Goal: Navigation & Orientation: Find specific page/section

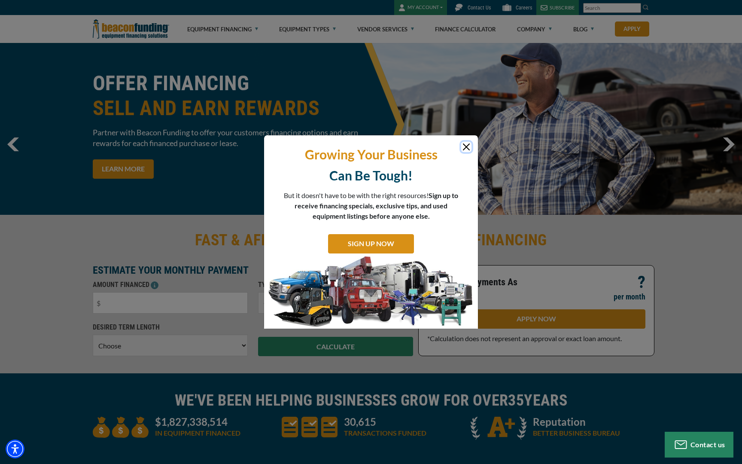
click at [467, 144] on button "Close" at bounding box center [466, 147] width 10 height 10
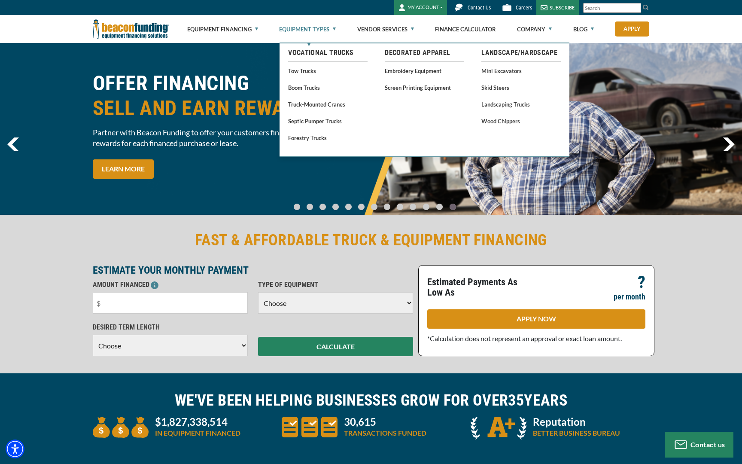
click at [329, 27] on link "Equipment Types" at bounding box center [307, 28] width 57 height 27
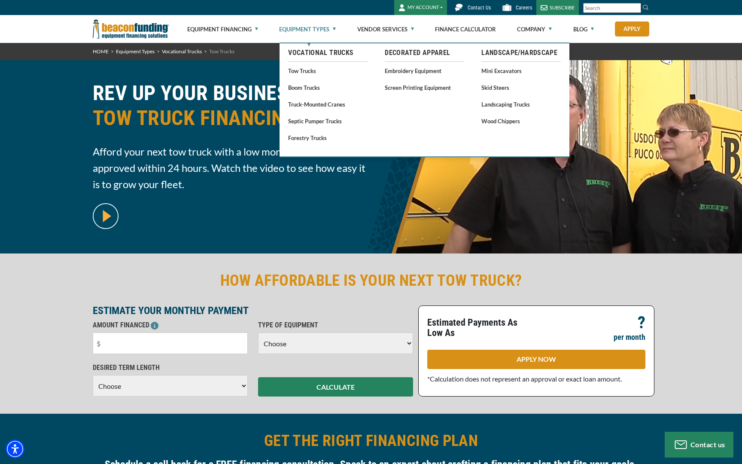
click at [324, 33] on link "Equipment Types" at bounding box center [307, 28] width 57 height 27
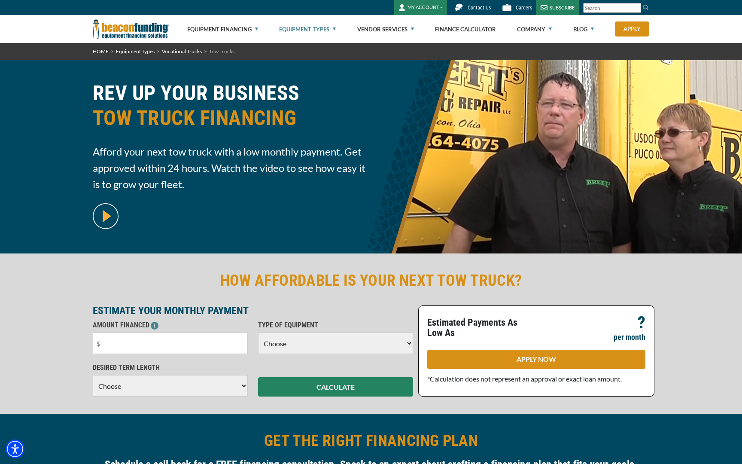
click at [330, 27] on link "Equipment Types" at bounding box center [307, 28] width 57 height 27
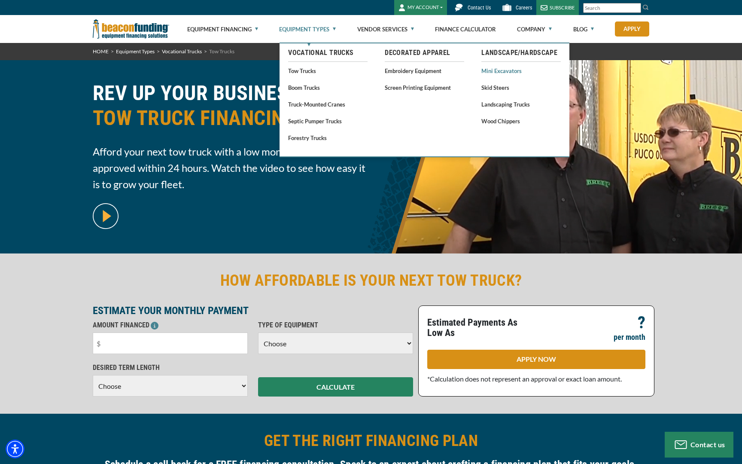
click at [503, 70] on link "Mini Excavators" at bounding box center [521, 70] width 79 height 11
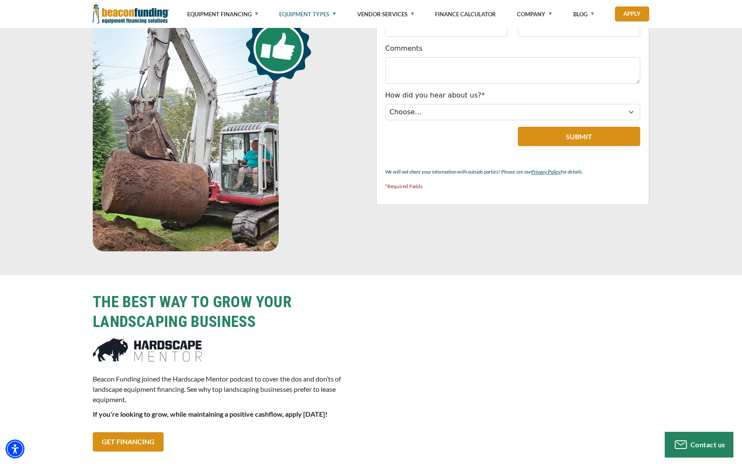
scroll to position [383, 0]
